Goal: Transaction & Acquisition: Purchase product/service

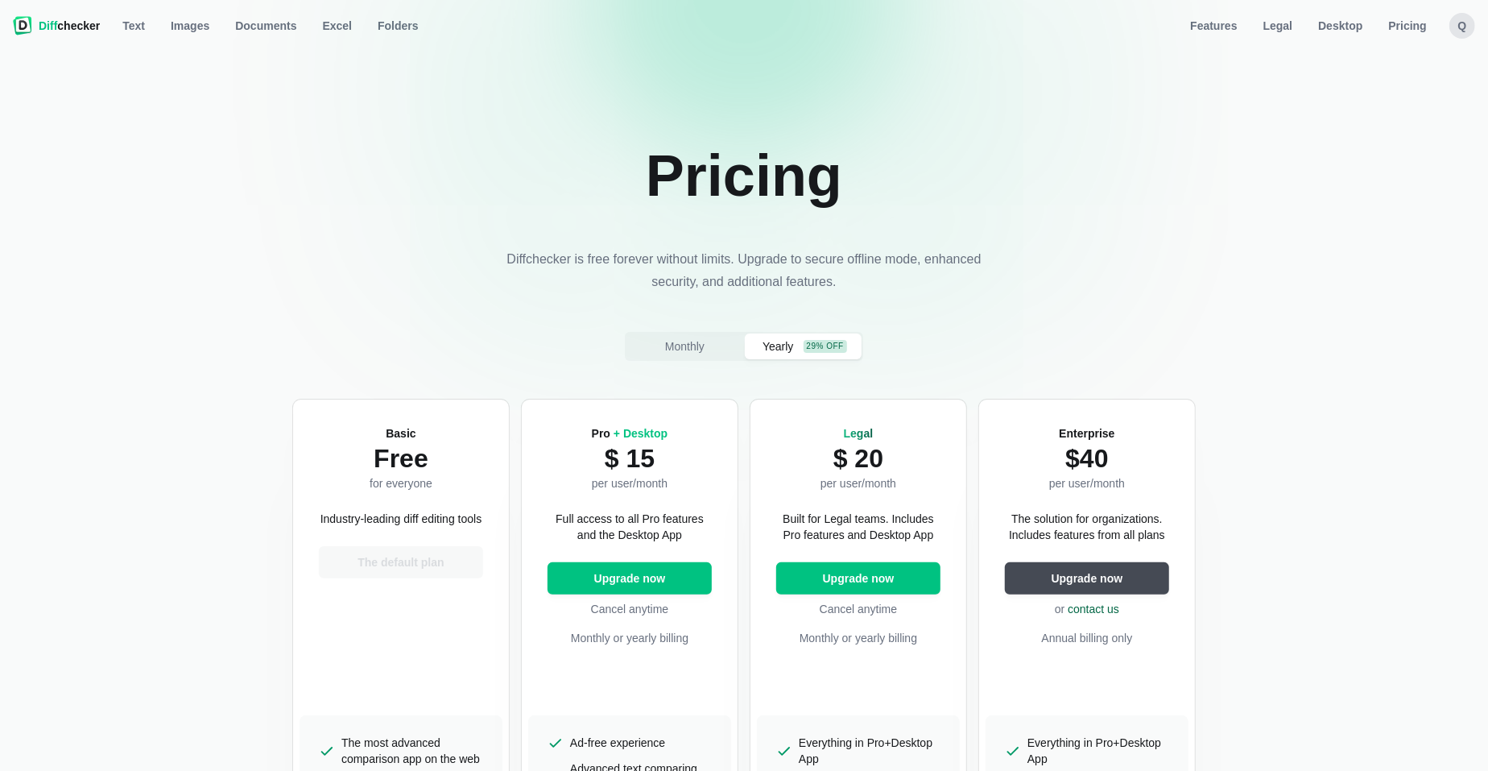
click at [806, 344] on div "29% off" at bounding box center [825, 346] width 43 height 13
click at [788, 344] on span "Yearly" at bounding box center [777, 346] width 37 height 16
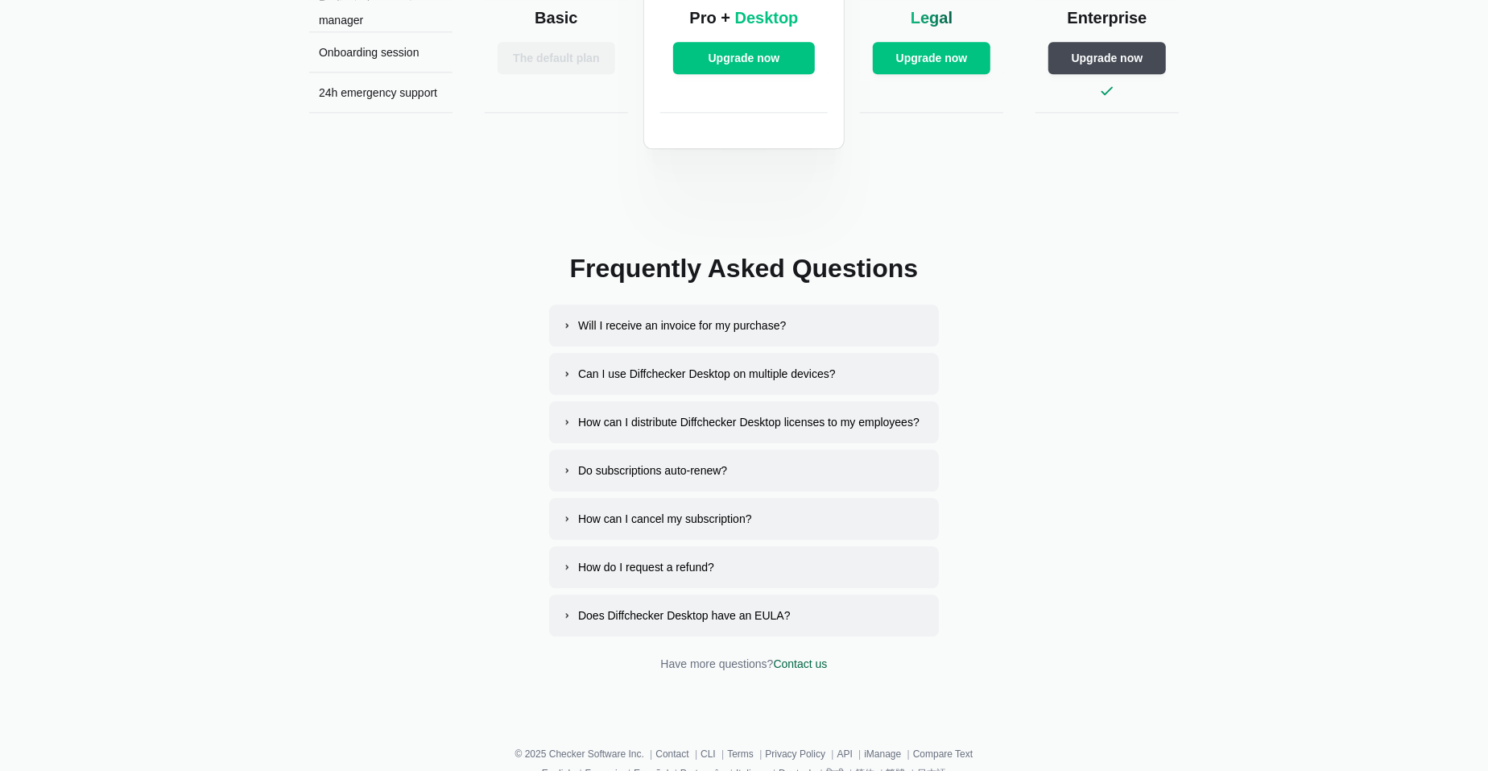
scroll to position [2850, 0]
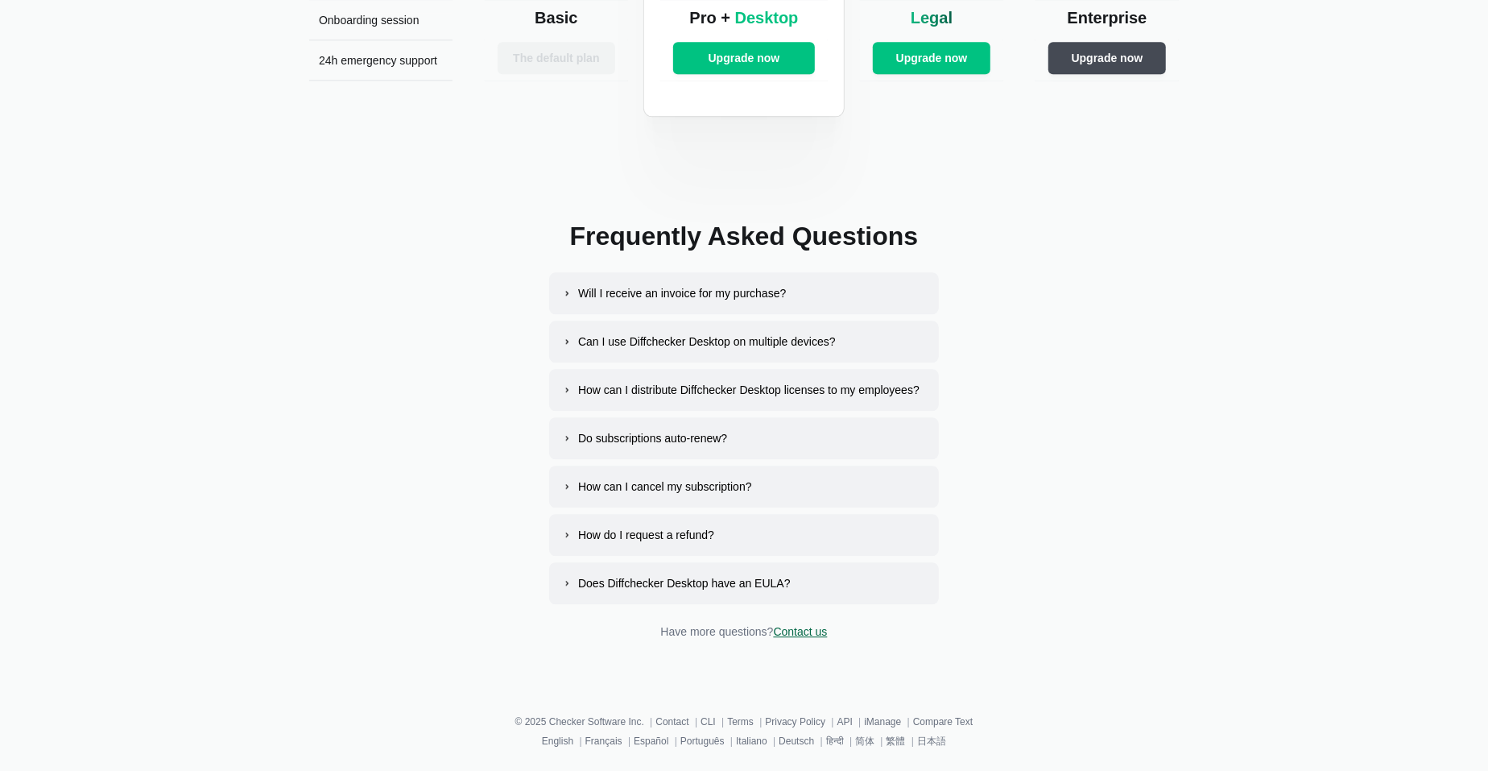
click at [795, 630] on link "Contact us" at bounding box center [801, 631] width 54 height 13
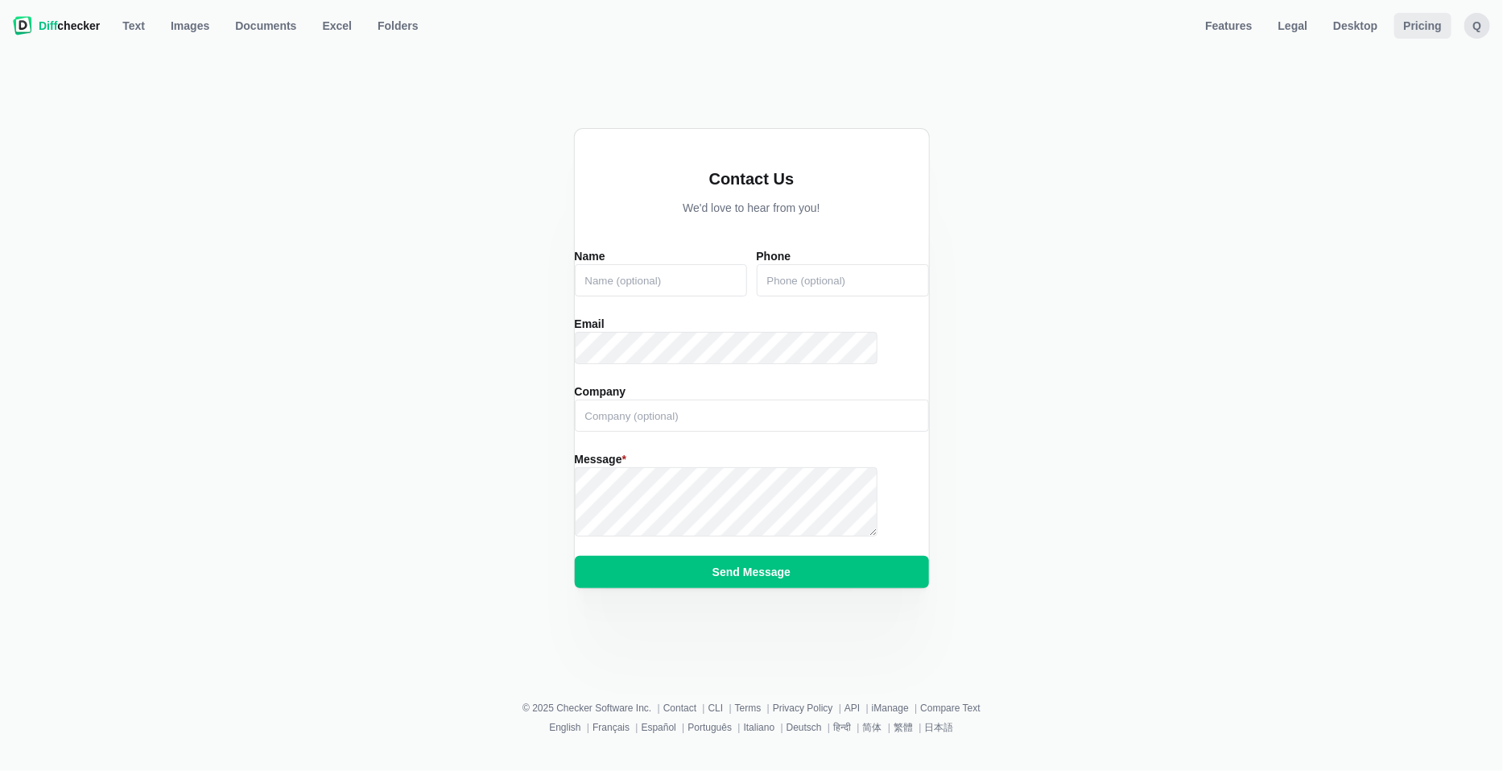
click at [1421, 28] on span "Pricing" at bounding box center [1423, 26] width 44 height 16
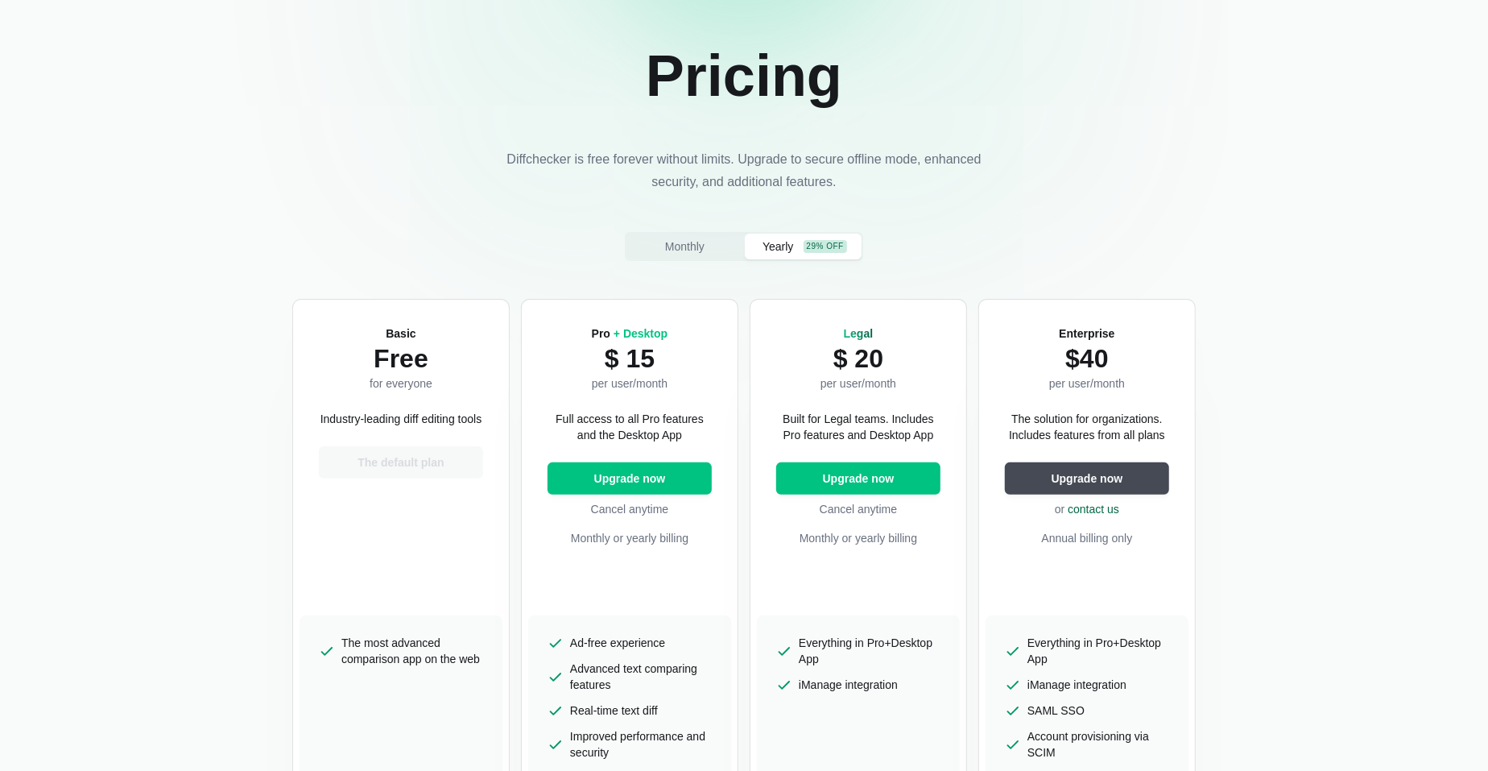
scroll to position [201, 0]
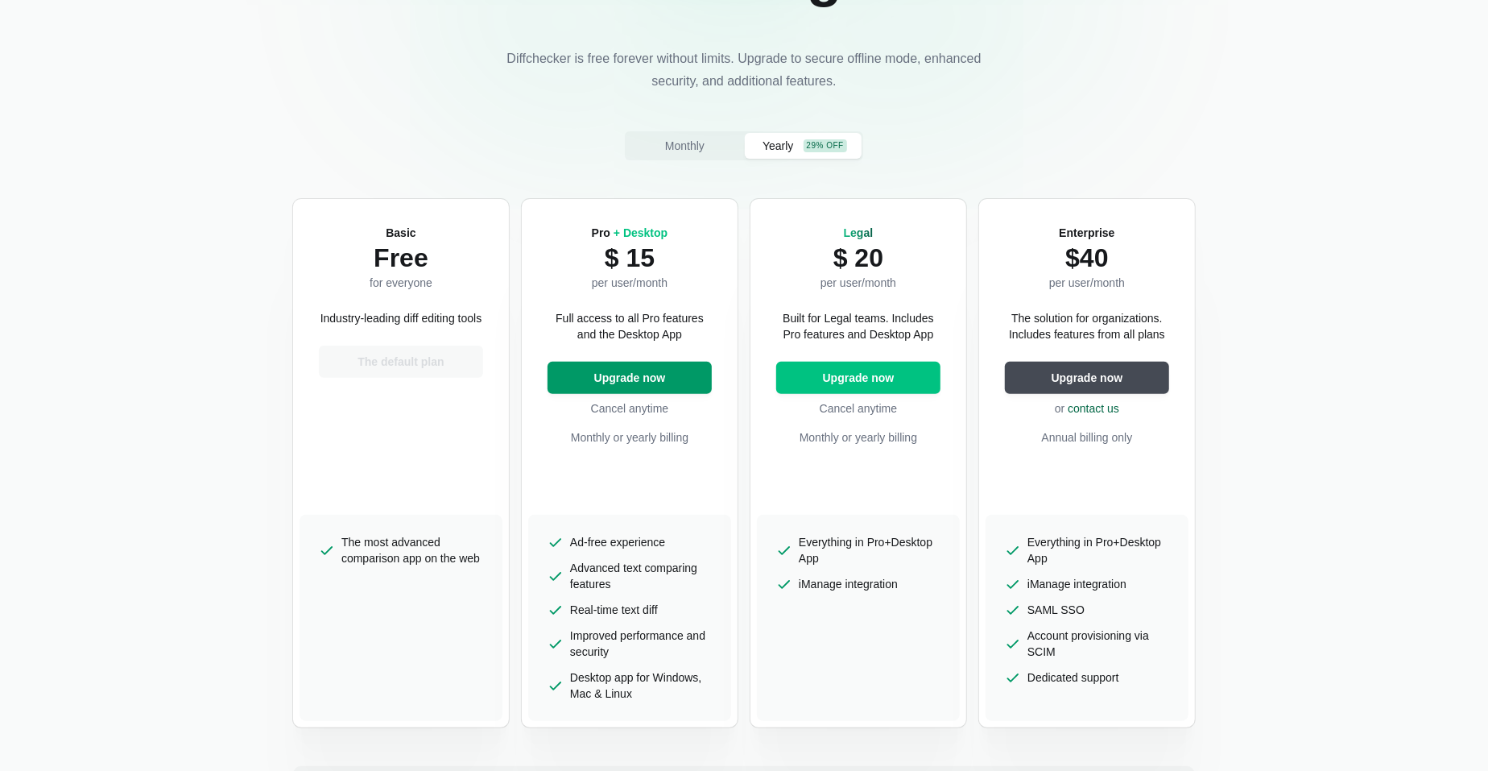
click at [644, 380] on span "Upgrade now" at bounding box center [630, 378] width 78 height 16
select select "desktop-yearly-180"
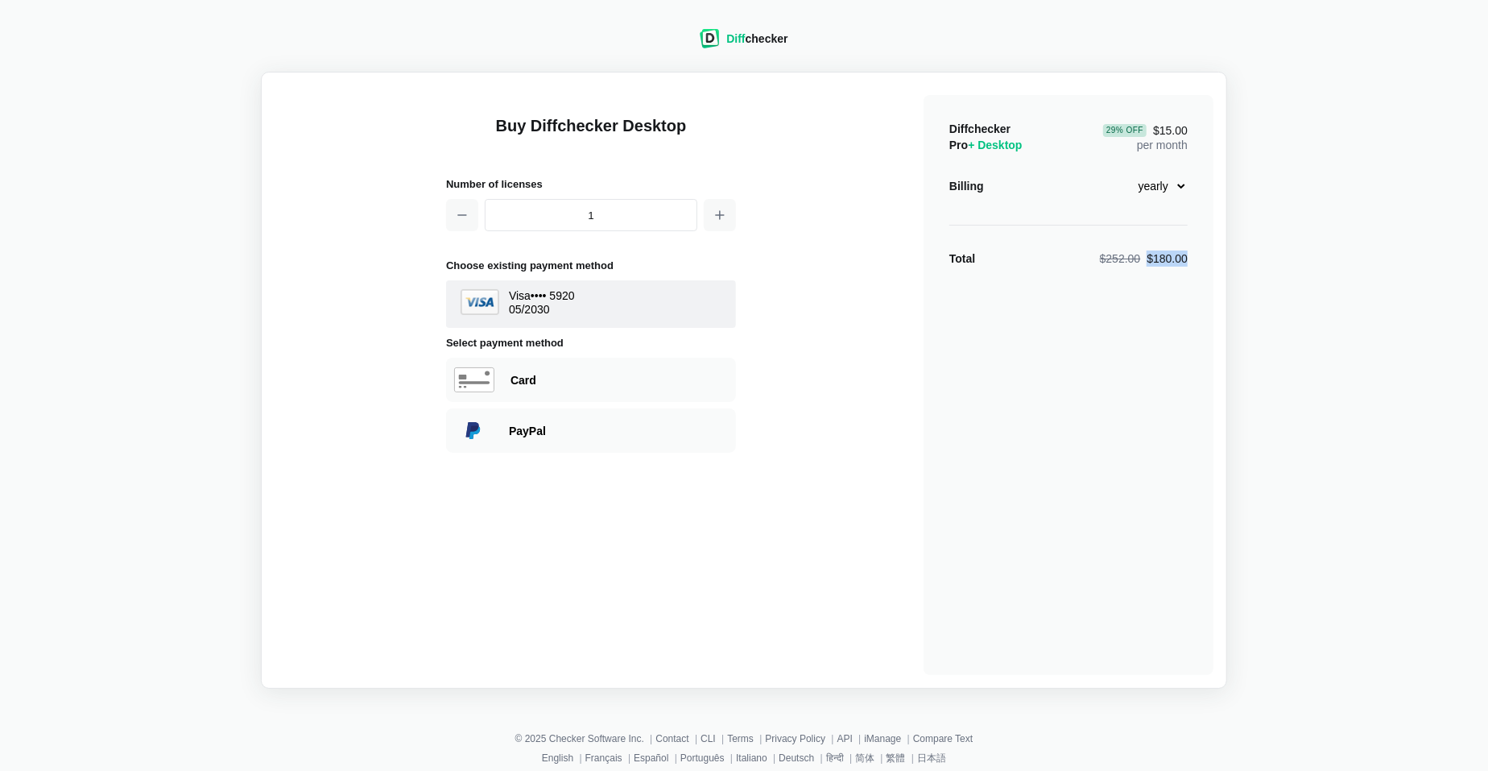
drag, startPoint x: 1148, startPoint y: 260, endPoint x: 1188, endPoint y: 262, distance: 39.5
click at [1188, 262] on div "Diffchecker Pro + Desktop 29 % Off $15.00 per month Billing monthly yearly Tota…" at bounding box center [1069, 385] width 290 height 580
copy div "$180.00"
click at [1123, 258] on span "$252.00" at bounding box center [1120, 258] width 41 height 13
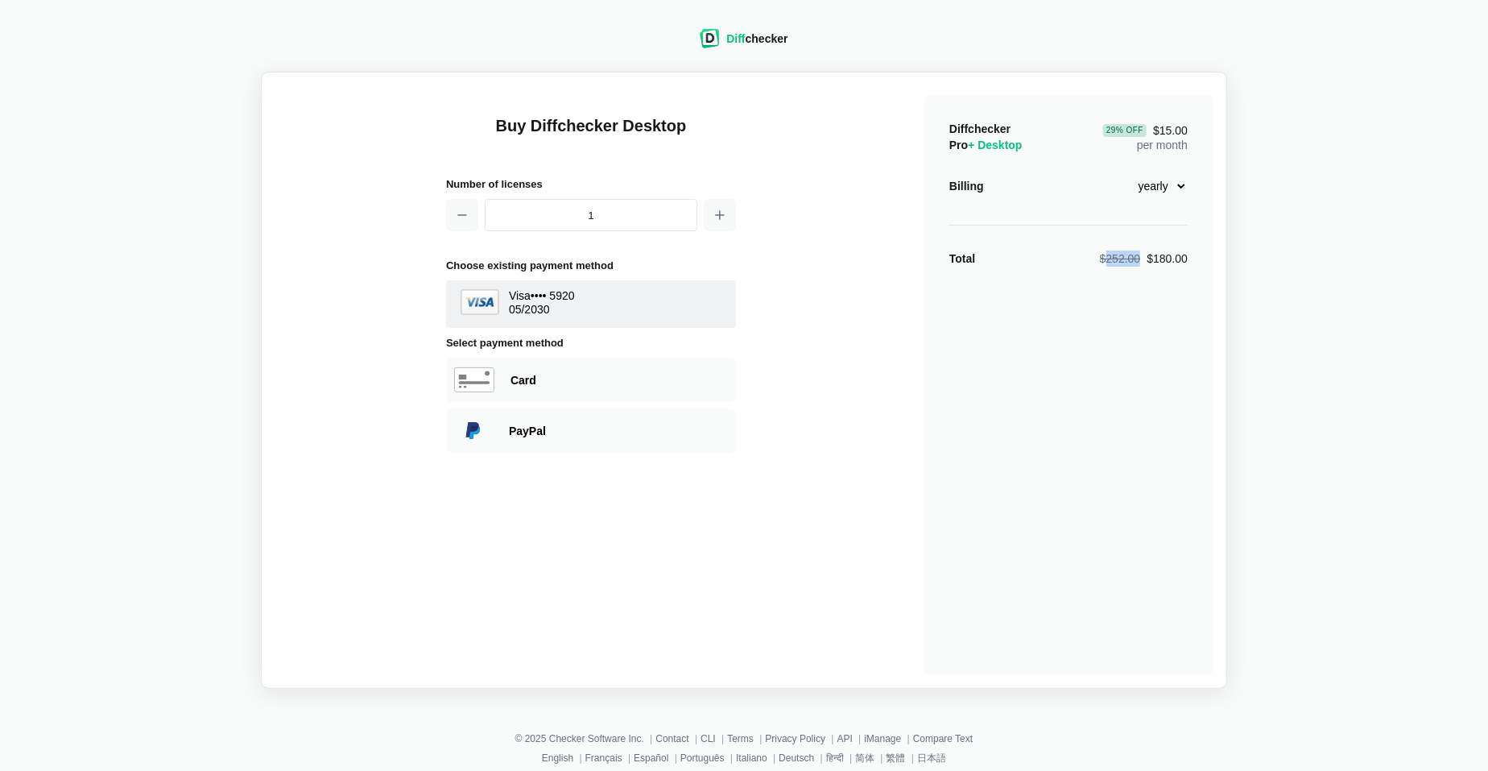
click at [754, 38] on div "Diff checker" at bounding box center [756, 39] width 61 height 16
